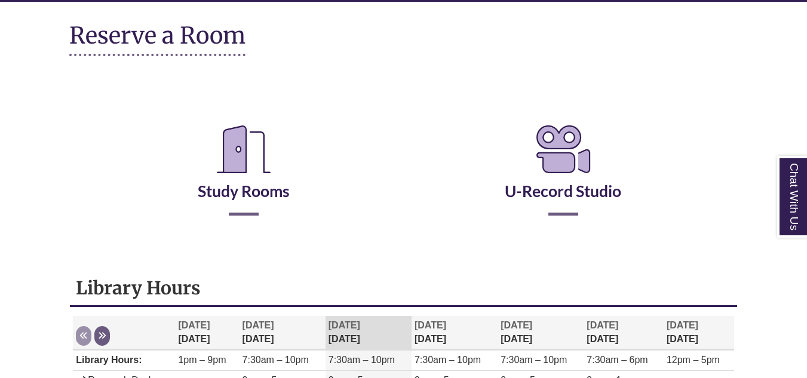
scroll to position [165, 0]
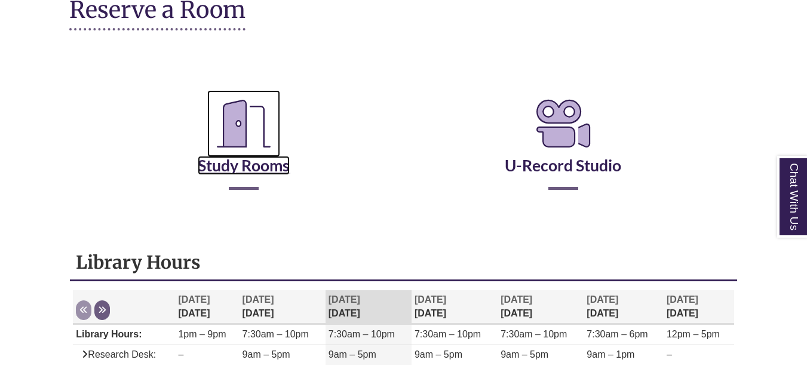
click at [269, 156] on icon "Reserve a Room" at bounding box center [243, 123] width 73 height 67
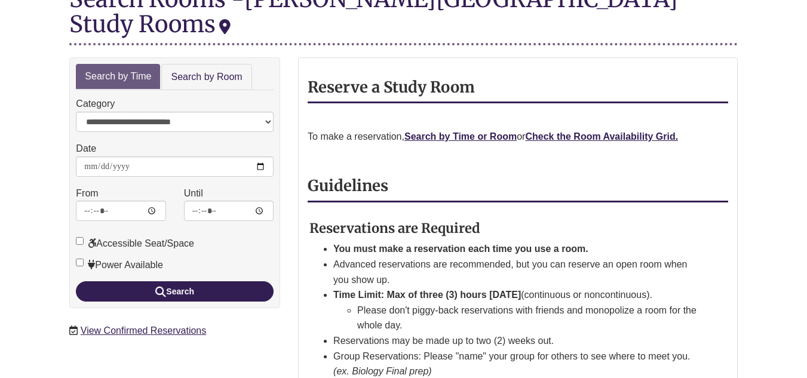
scroll to position [170, 0]
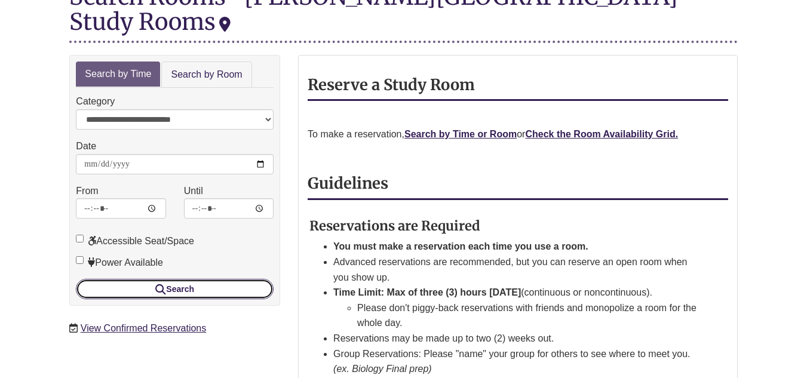
click at [205, 279] on button "Search" at bounding box center [175, 289] width 198 height 20
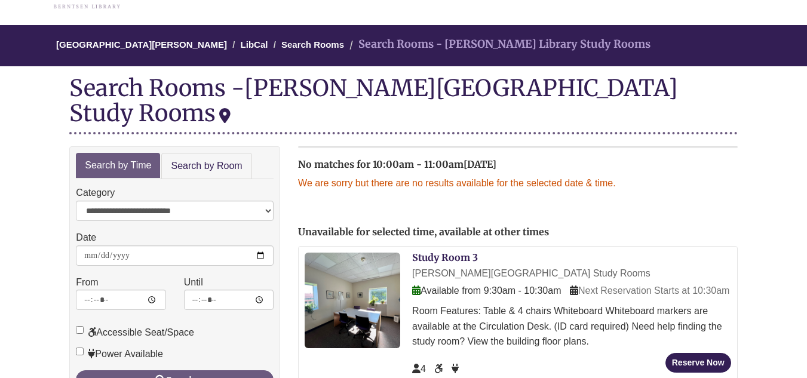
scroll to position [80, 0]
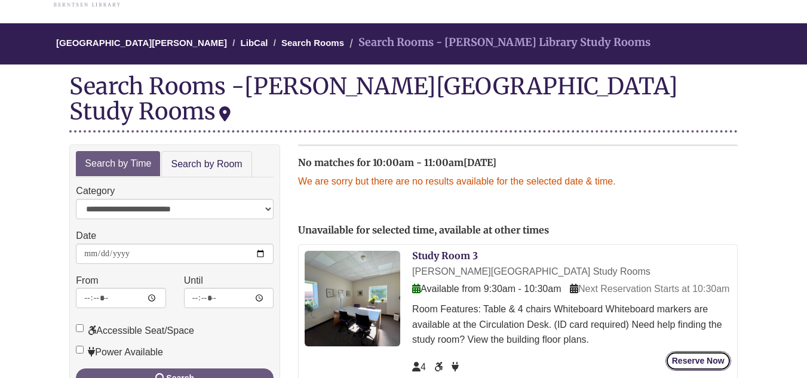
click at [693, 351] on button "Reserve Now" at bounding box center [698, 361] width 66 height 20
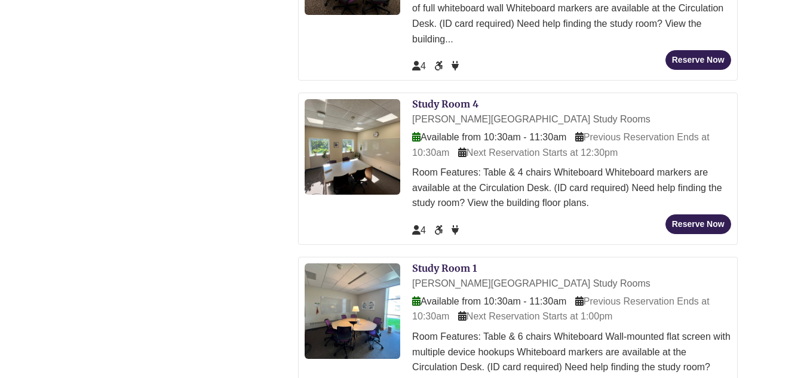
scroll to position [561, 0]
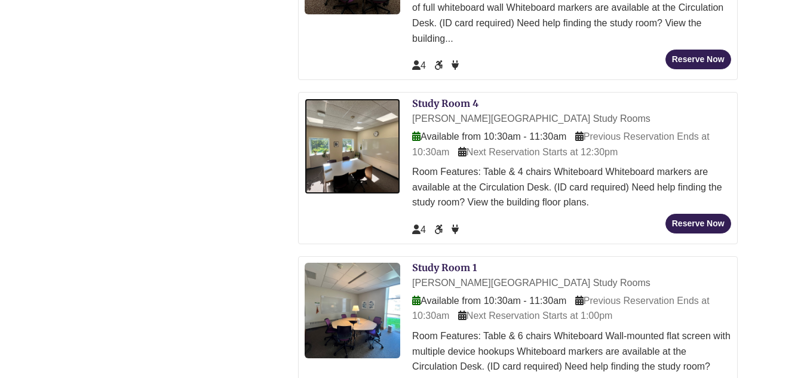
click at [381, 137] on img at bounding box center [352, 147] width 96 height 96
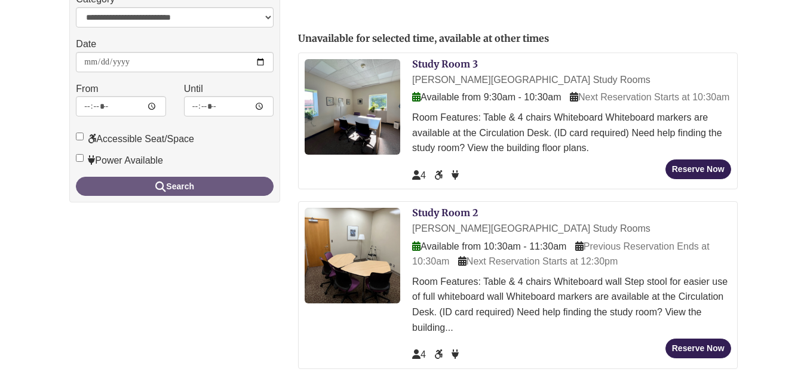
scroll to position [271, 0]
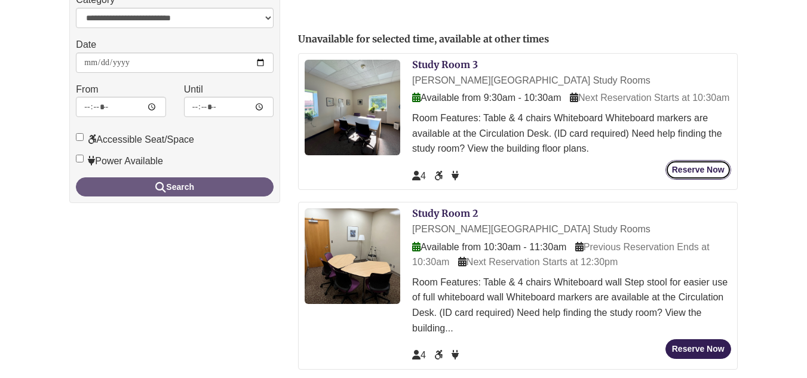
click at [709, 164] on button "Reserve Now" at bounding box center [698, 170] width 66 height 20
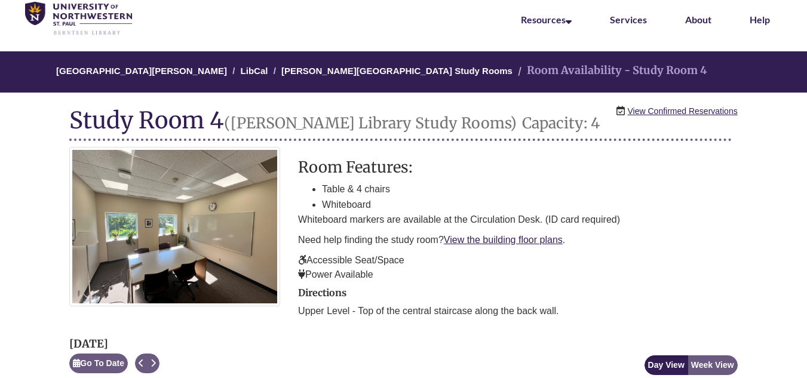
scroll to position [53, 0]
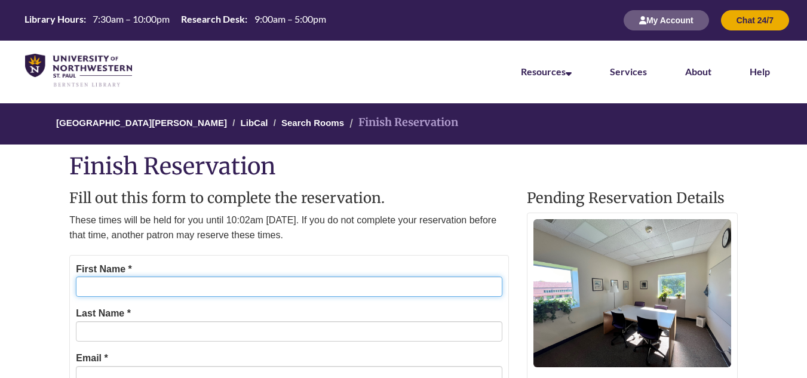
click at [343, 290] on input "First Name *" at bounding box center [289, 286] width 426 height 20
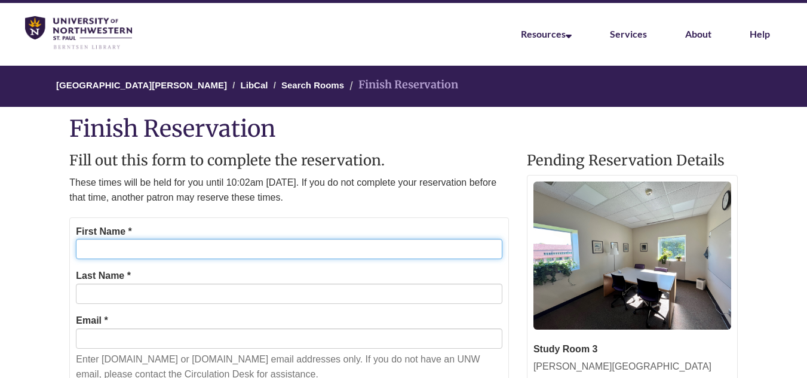
scroll to position [41, 0]
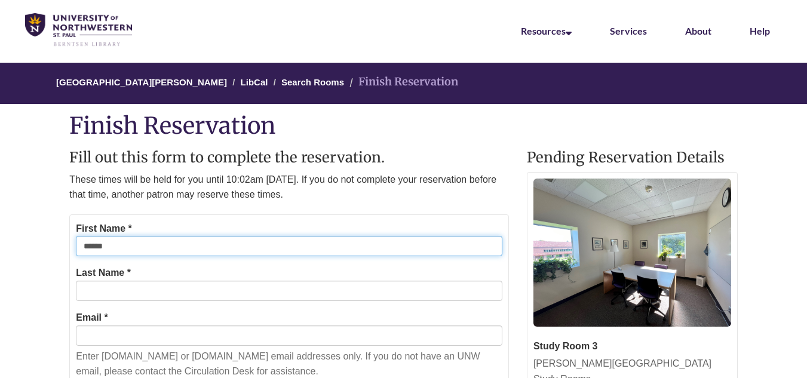
type input "******"
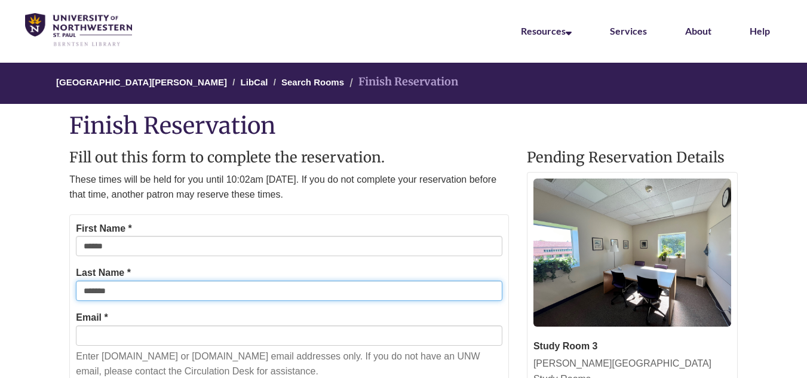
type input "*******"
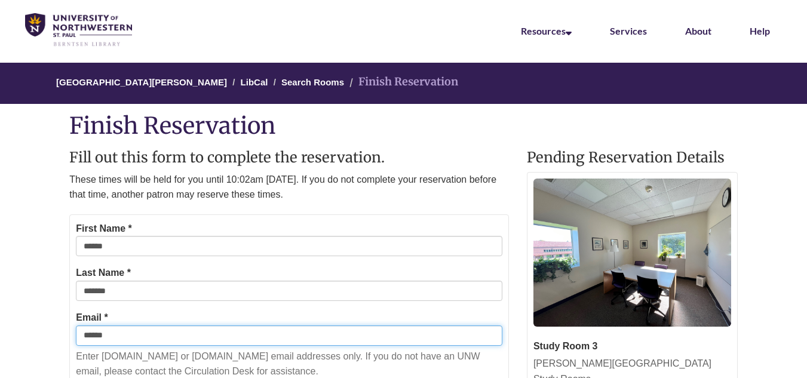
type input "**********"
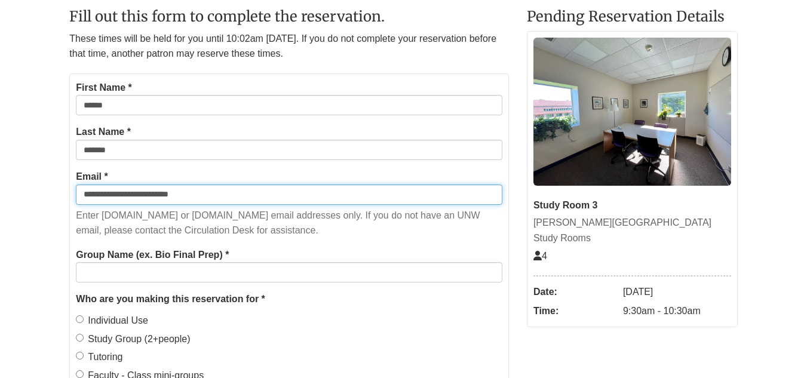
scroll to position [183, 0]
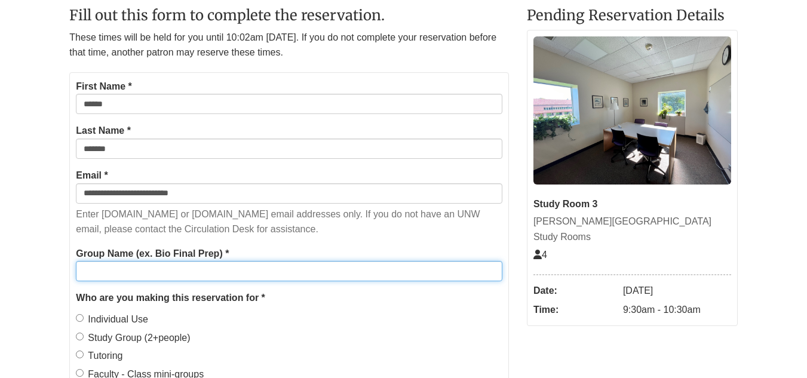
click at [136, 272] on input "Group Name (ex. Bio Final Prep) *" at bounding box center [289, 271] width 426 height 20
type input "********"
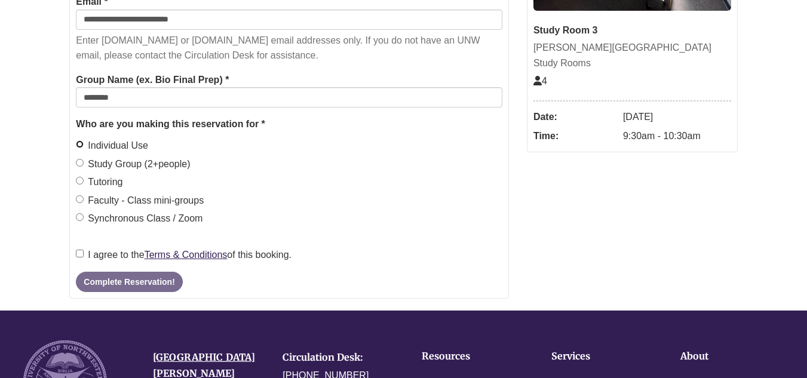
scroll to position [362, 0]
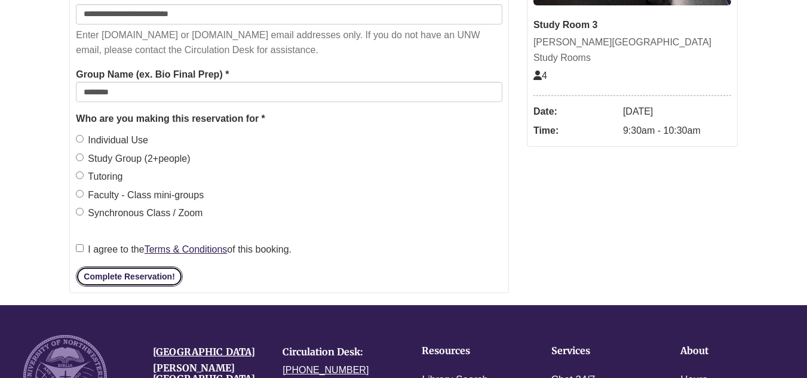
click at [96, 278] on button "Complete Reservation!" at bounding box center [129, 276] width 106 height 20
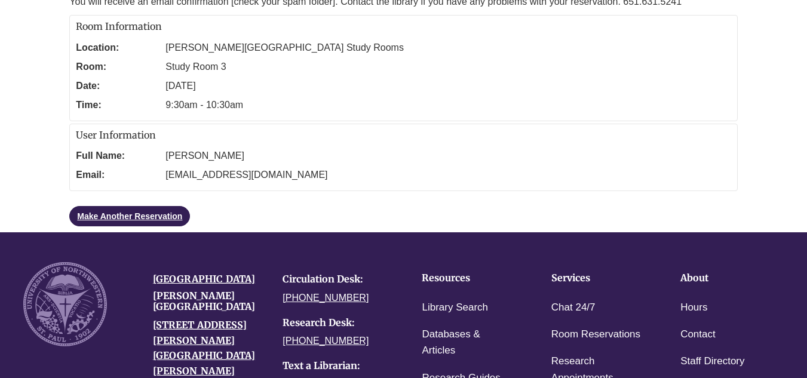
scroll to position [190, 0]
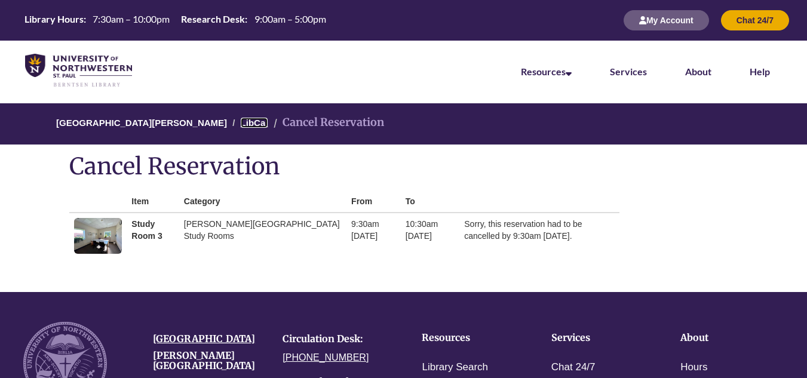
click at [241, 123] on link "LibCal" at bounding box center [254, 123] width 27 height 10
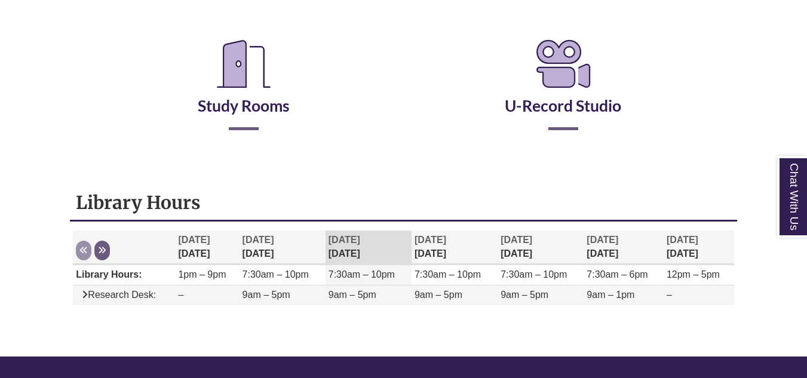
scroll to position [216, 0]
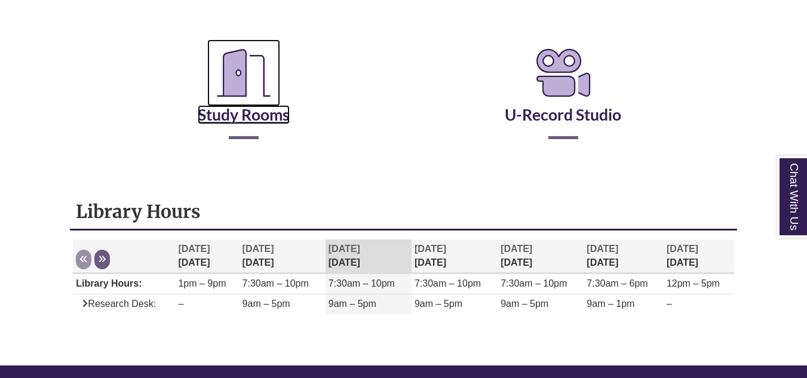
click at [249, 108] on link "Study Rooms" at bounding box center [244, 99] width 92 height 49
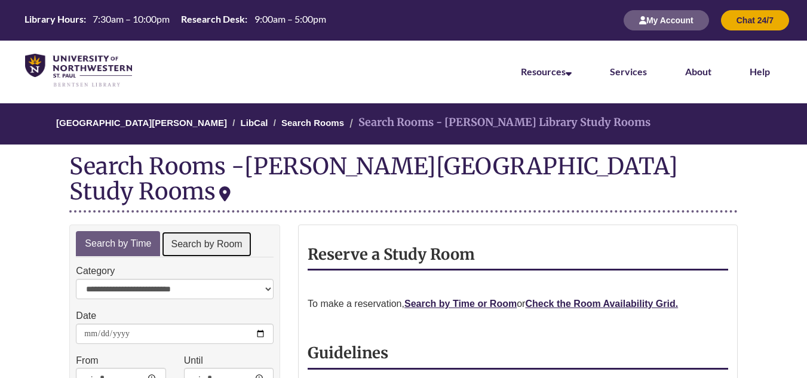
click at [192, 231] on link "Search by Room" at bounding box center [206, 244] width 90 height 27
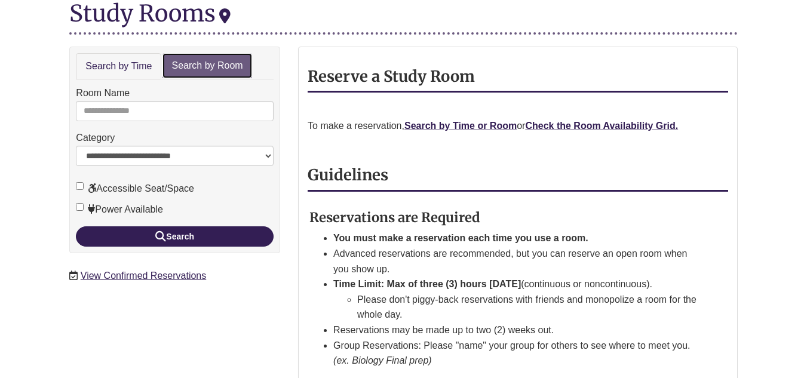
scroll to position [179, 0]
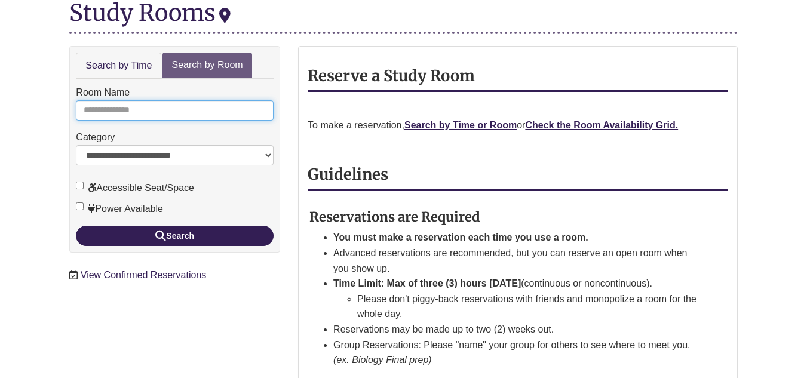
click at [161, 100] on input "Room Name" at bounding box center [175, 110] width 198 height 20
type input "*"
click at [76, 226] on button "Search" at bounding box center [175, 236] width 198 height 20
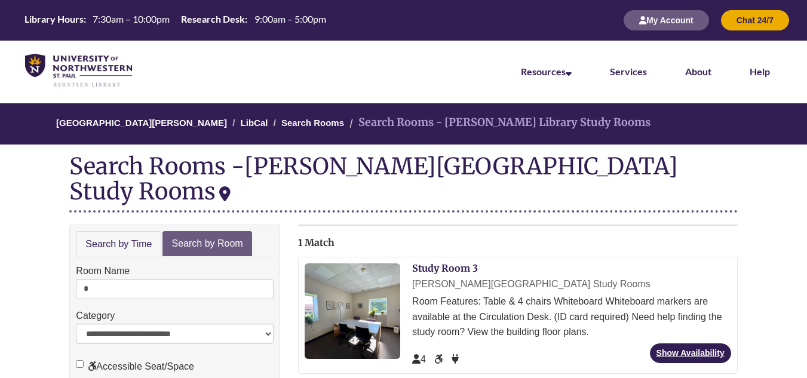
scroll to position [94, 0]
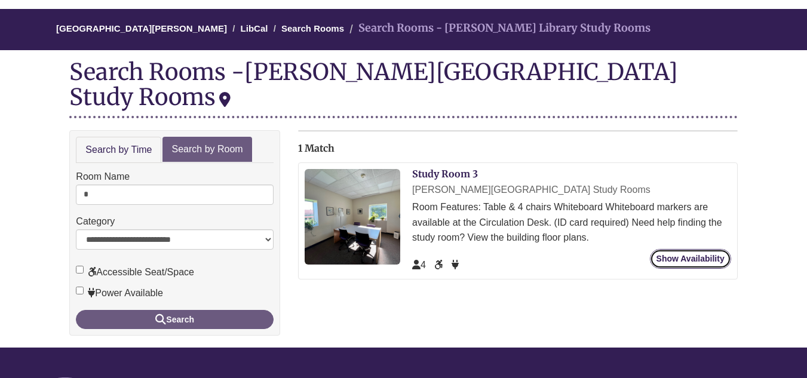
click at [671, 249] on link "Show Availability" at bounding box center [690, 259] width 81 height 20
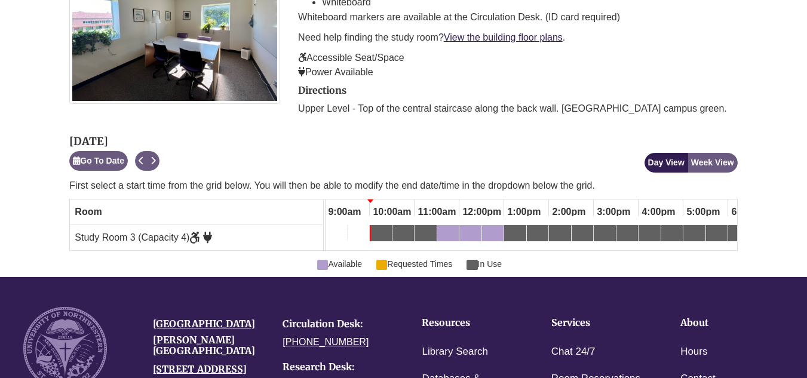
scroll to position [252, 0]
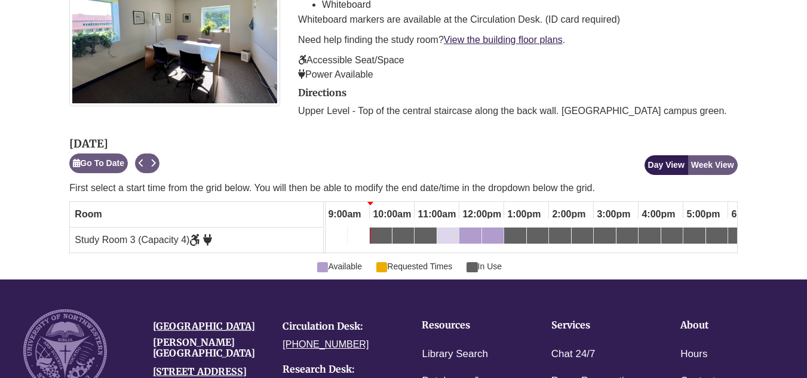
click at [437, 239] on link "11:30am Tuesday, September 30, 2025 - Study Room 3 - Available" at bounding box center [447, 237] width 21 height 20
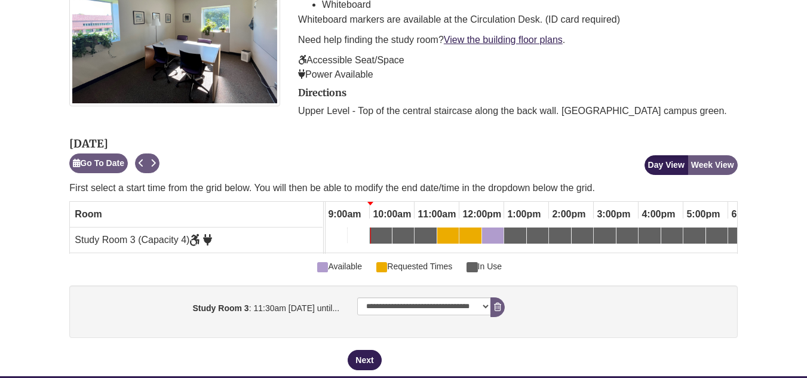
click at [422, 238] on div "11:00am Tuesday, September 30, 2025 - Study Room 3 - In Use" at bounding box center [426, 237] width 20 height 13
click at [421, 238] on div "11:00am Tuesday, September 30, 2025 - Study Room 3 - In Use" at bounding box center [426, 237] width 20 height 13
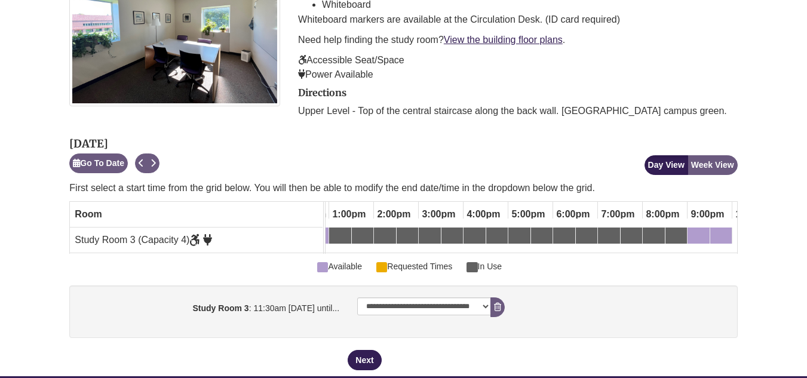
scroll to position [0, 0]
